Goal: Task Accomplishment & Management: Use online tool/utility

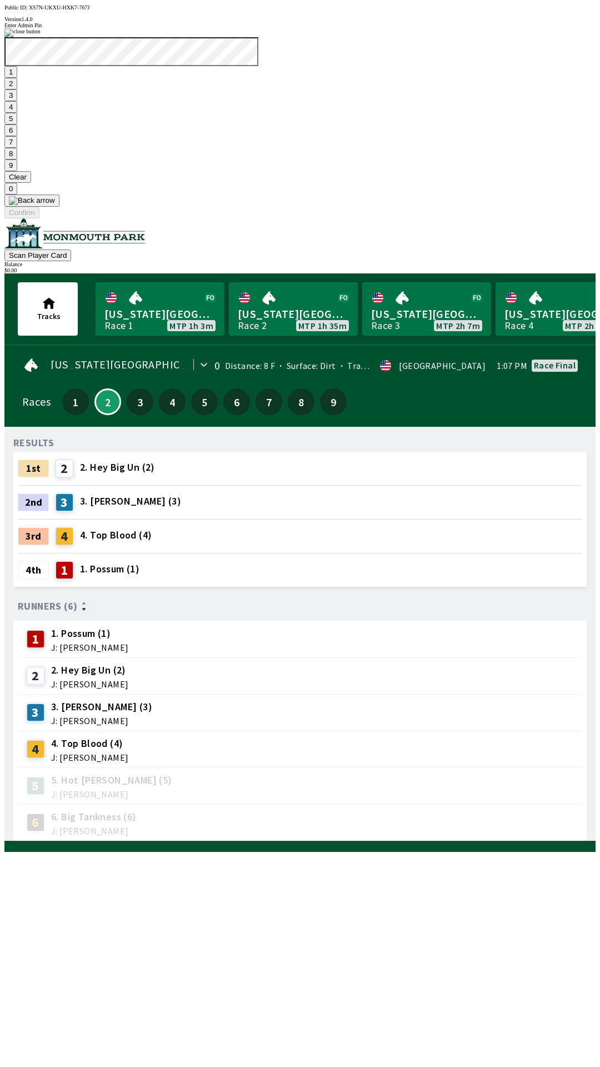
click at [17, 148] on button "7" at bounding box center [10, 142] width 13 height 12
click at [17, 101] on button "3" at bounding box center [10, 95] width 13 height 12
click at [39, 218] on button "Confirm" at bounding box center [21, 213] width 35 height 12
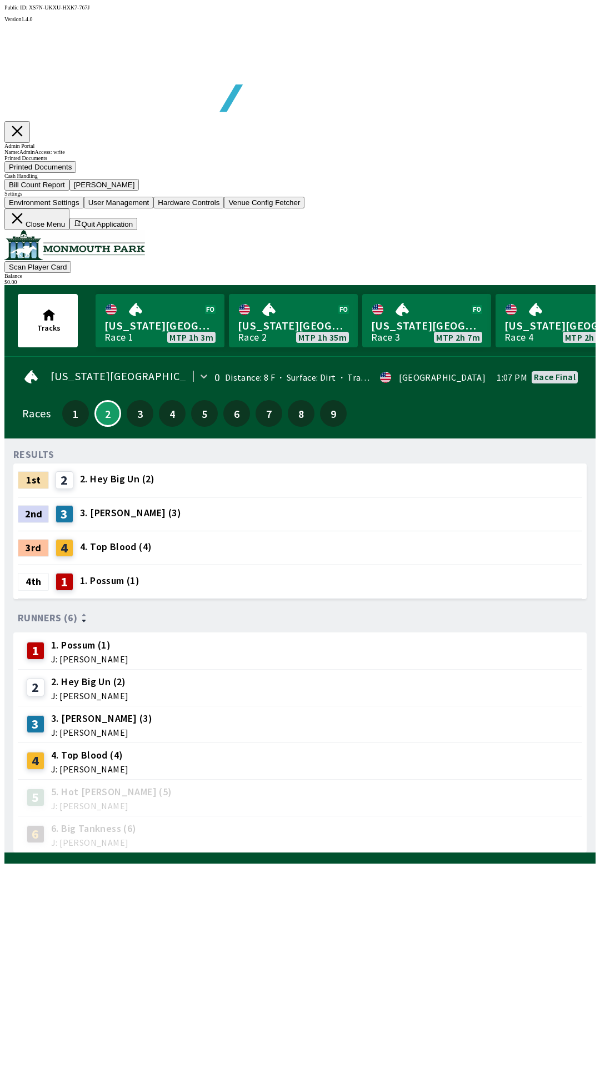
click at [76, 173] on button "Printed Documents" at bounding box center [40, 167] width 72 height 12
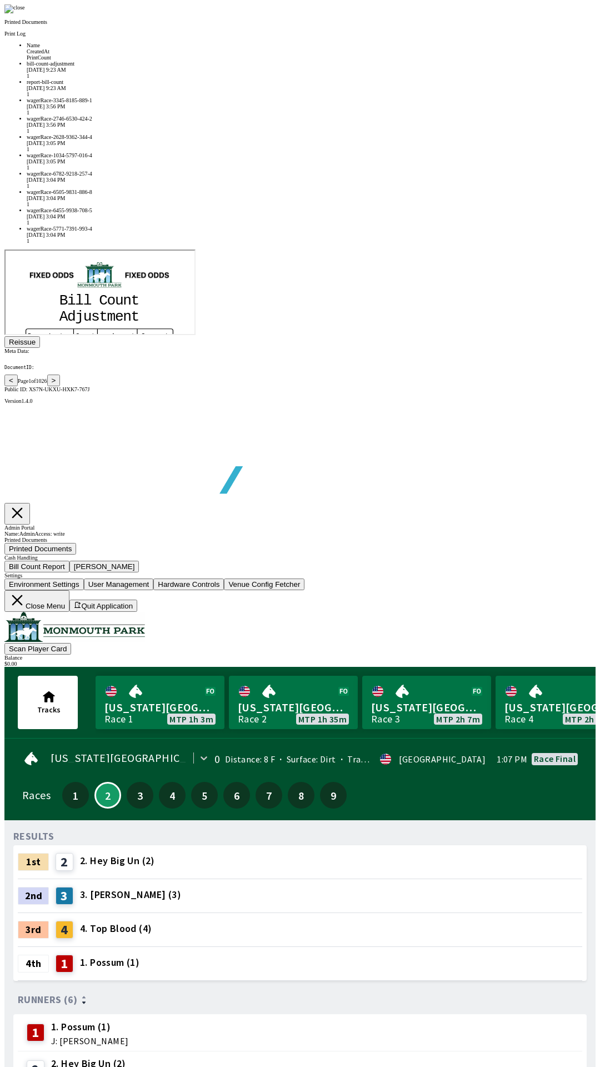
click at [169, 232] on div "wagerRace-5771-7391-993-4" at bounding box center [311, 229] width 569 height 6
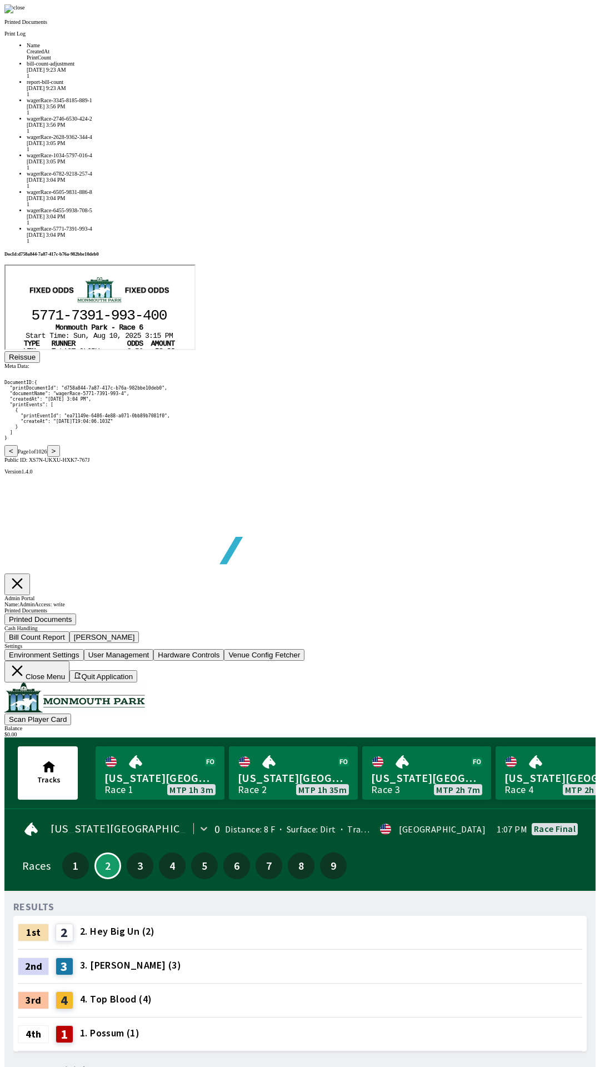
click at [61, 457] on button ">" at bounding box center [53, 451] width 13 height 12
click at [18, 457] on button "<" at bounding box center [10, 451] width 13 height 12
click at [171, 85] on div "report-bill-count" at bounding box center [311, 82] width 569 height 6
click at [61, 457] on button ">" at bounding box center [53, 451] width 13 height 12
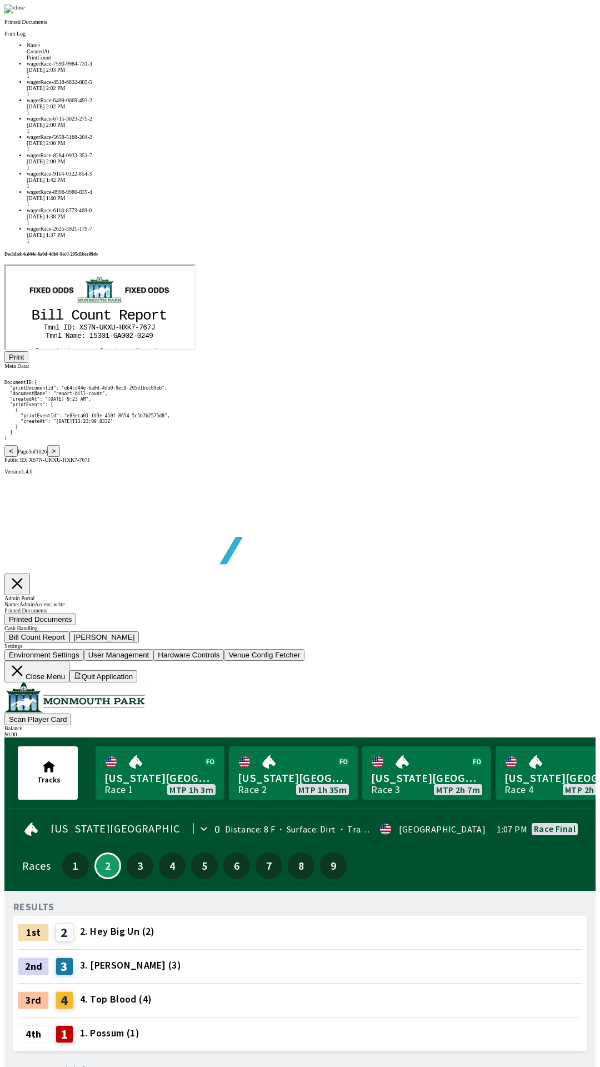
click at [61, 457] on button ">" at bounding box center [53, 451] width 13 height 12
click at [172, 67] on div "voucher-6583-9412-973-8" at bounding box center [311, 64] width 569 height 6
click at [169, 158] on div "voucher-2880-1395-485-8" at bounding box center [311, 155] width 569 height 6
click at [61, 457] on button ">" at bounding box center [53, 451] width 13 height 12
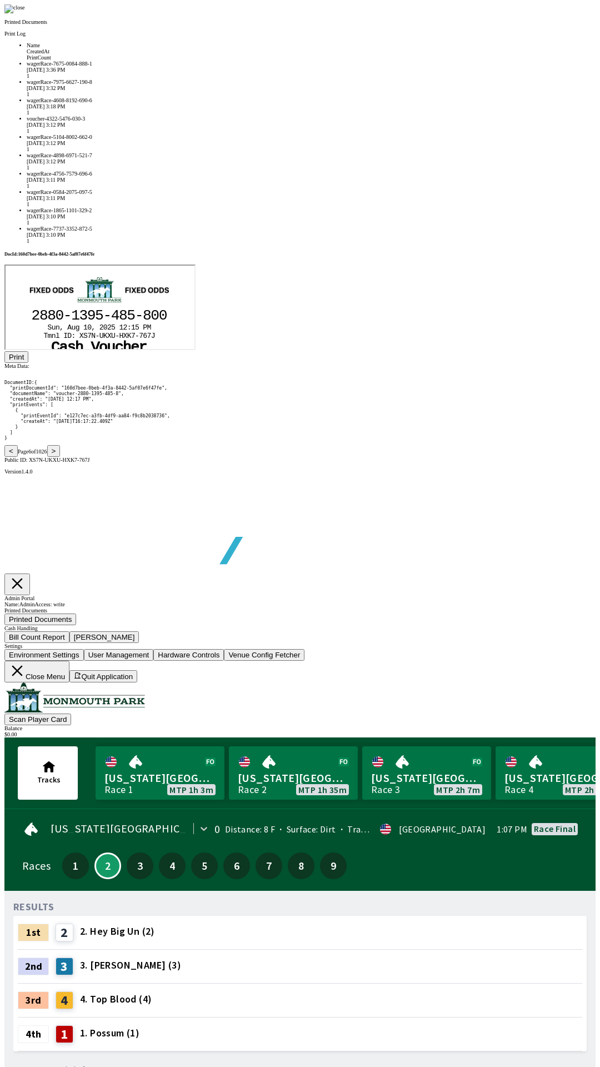
click at [61, 457] on button ">" at bounding box center [53, 451] width 13 height 12
click at [197, 103] on div "wagerRace-2695-3225-571-2" at bounding box center [311, 100] width 569 height 6
click at [179, 85] on div "wagerRace-0211-2291-611-5" at bounding box center [311, 82] width 569 height 6
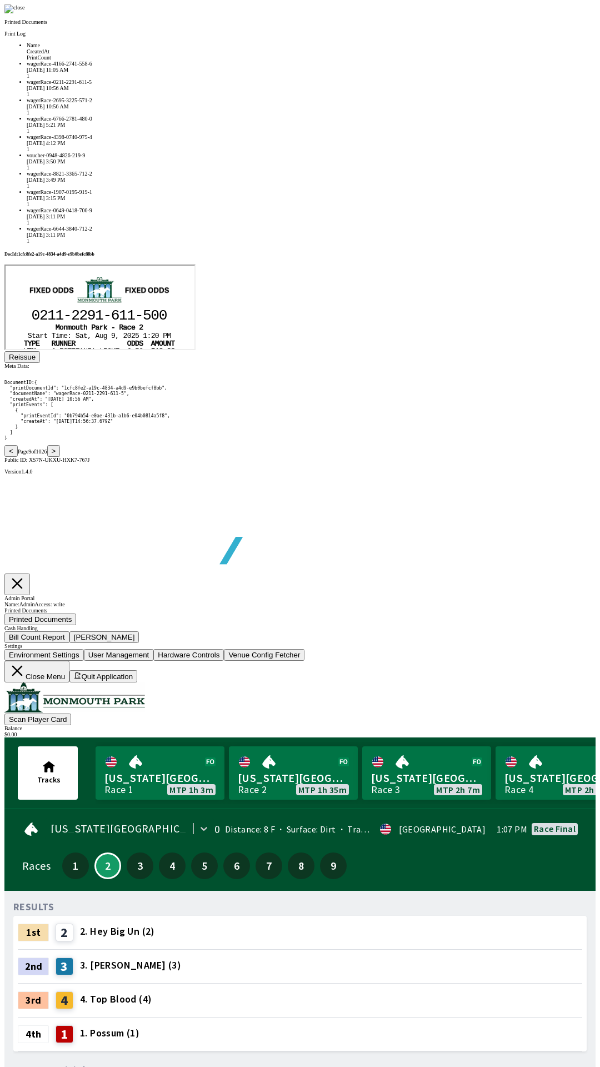
click at [177, 67] on div "wagerRace-4166-2741-558-6" at bounding box center [311, 64] width 569 height 6
click at [18, 457] on button "<" at bounding box center [10, 451] width 13 height 12
click at [61, 457] on button ">" at bounding box center [53, 451] width 13 height 12
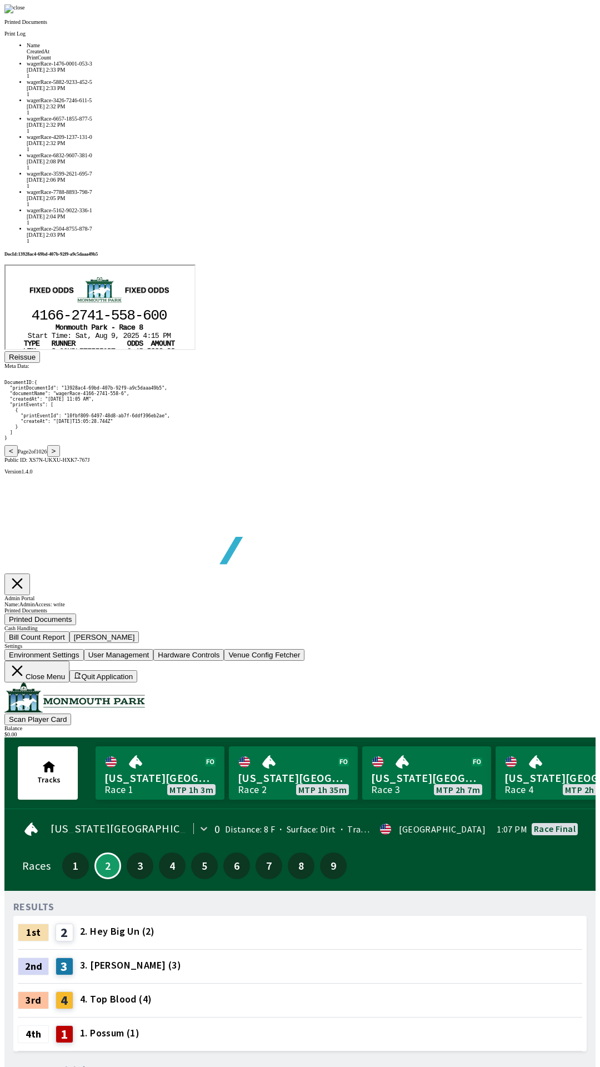
click at [61, 457] on button ">" at bounding box center [53, 451] width 13 height 12
click at [514, 13] on div at bounding box center [299, 8] width 591 height 9
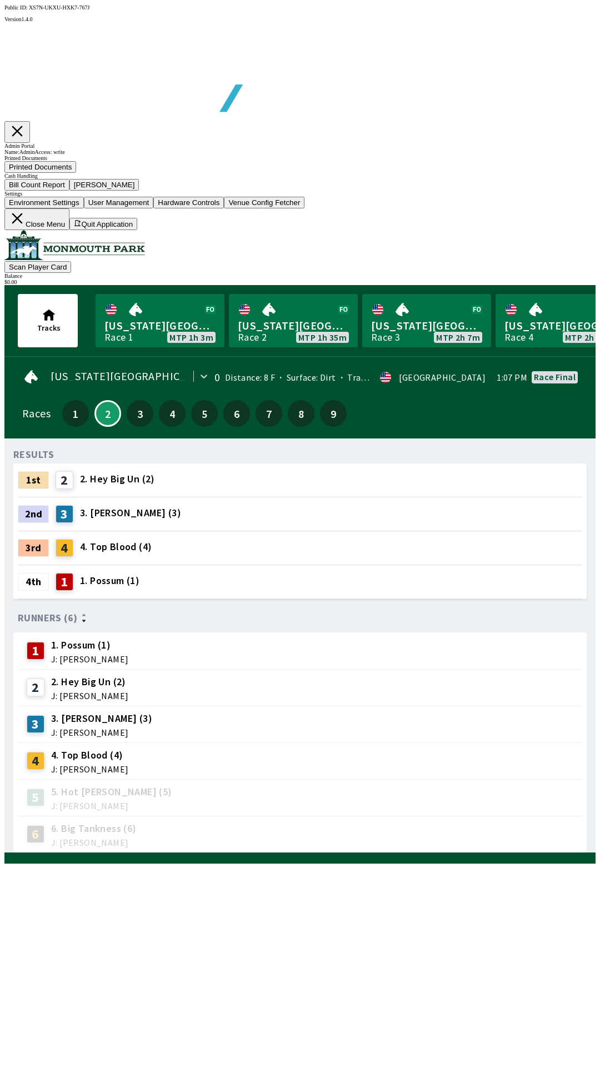
click at [69, 230] on button "Close Menu" at bounding box center [36, 219] width 65 height 22
